Goal: Task Accomplishment & Management: Use online tool/utility

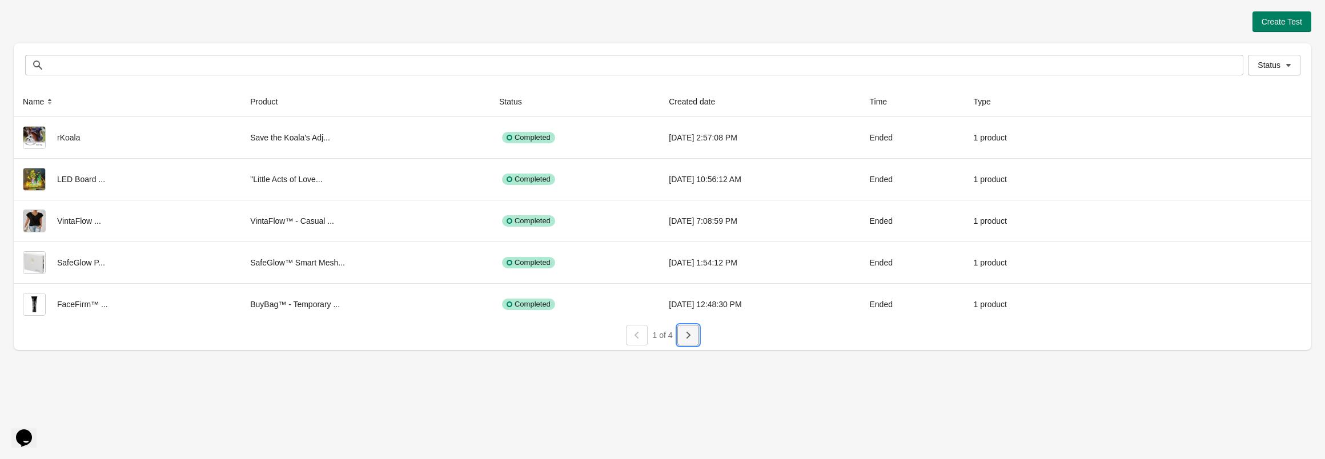
click at [692, 335] on icon "button" at bounding box center [687, 334] width 11 height 11
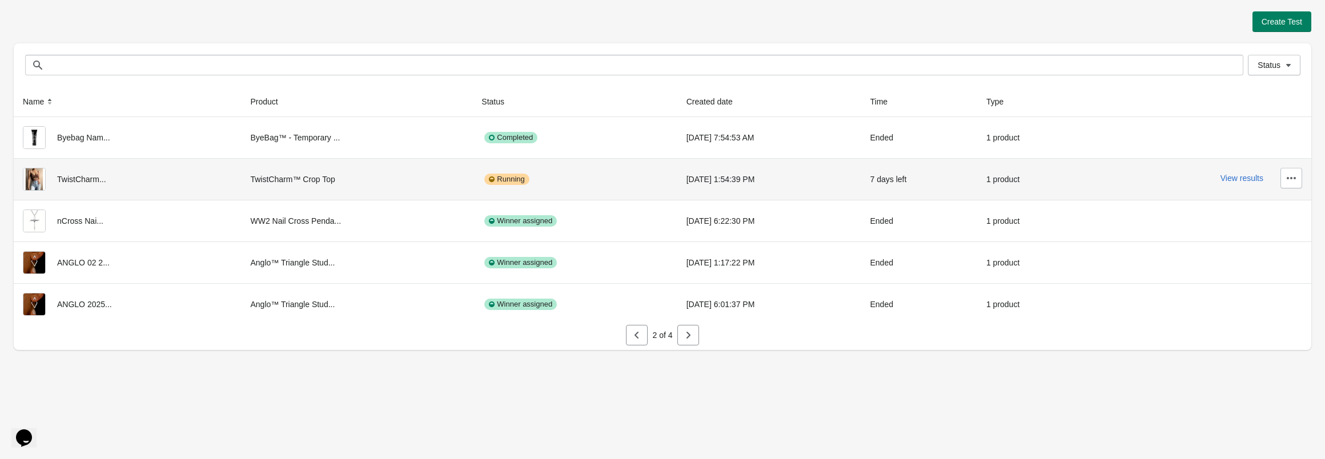
click at [256, 180] on div "TwistCharm™ Crop Top" at bounding box center [356, 179] width 213 height 23
click at [1241, 178] on button "View results" at bounding box center [1241, 178] width 43 height 9
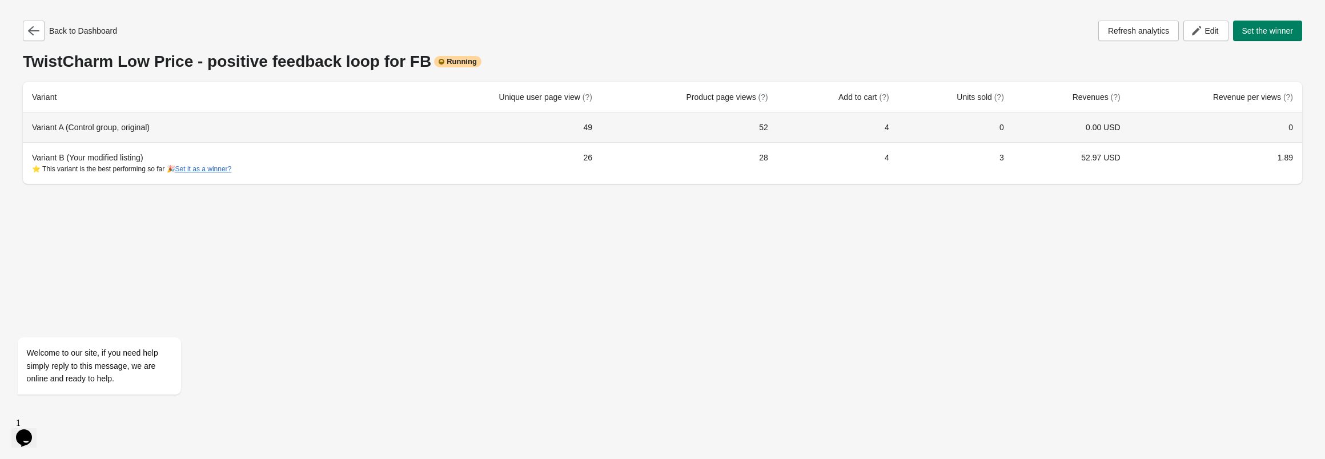
click at [151, 128] on div "Variant A (Control group, original)" at bounding box center [214, 127] width 364 height 11
click at [109, 124] on div "Variant A (Control group, original)" at bounding box center [214, 127] width 364 height 11
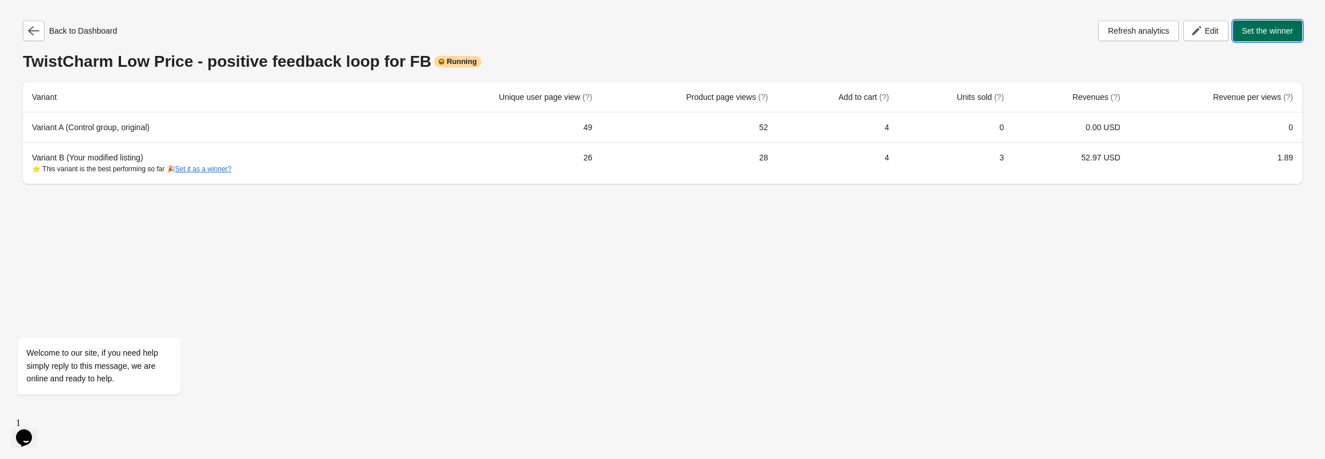
click at [1267, 27] on span "Set the winner" at bounding box center [1267, 30] width 51 height 9
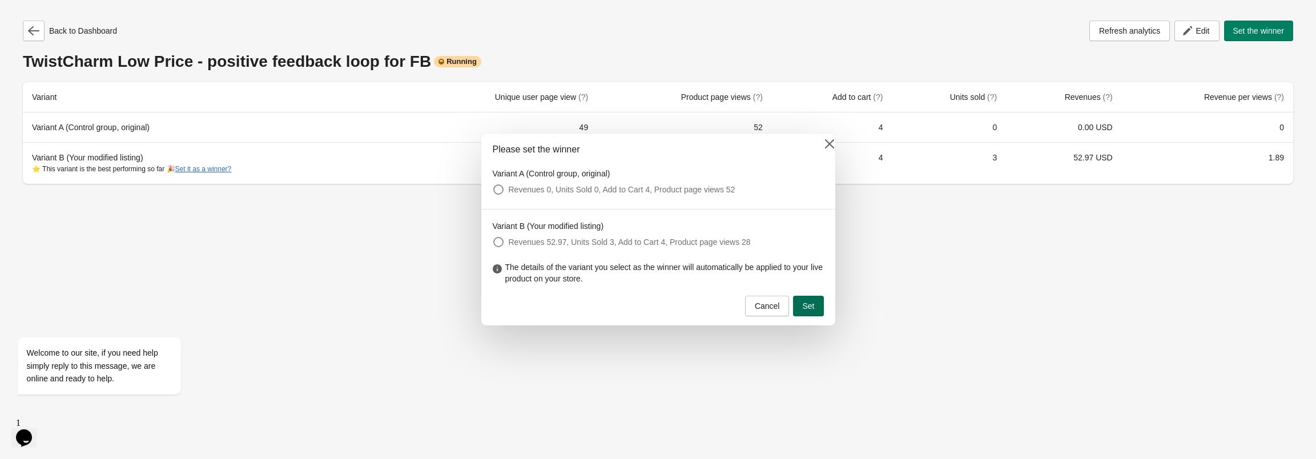
click at [814, 305] on span "Set" at bounding box center [808, 305] width 12 height 9
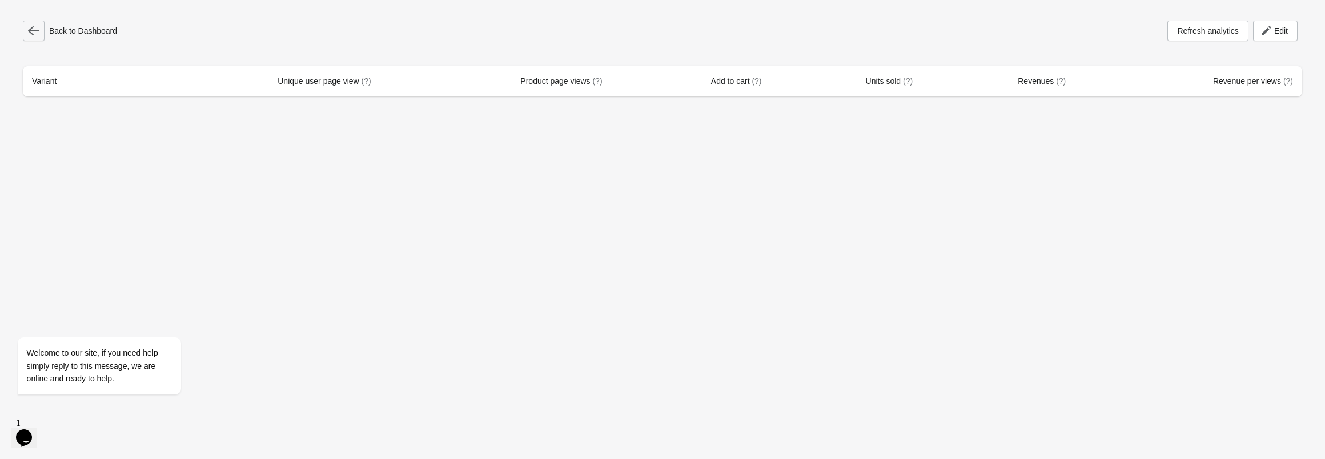
click at [25, 39] on button "button" at bounding box center [34, 31] width 22 height 21
